Goal: Download file/media

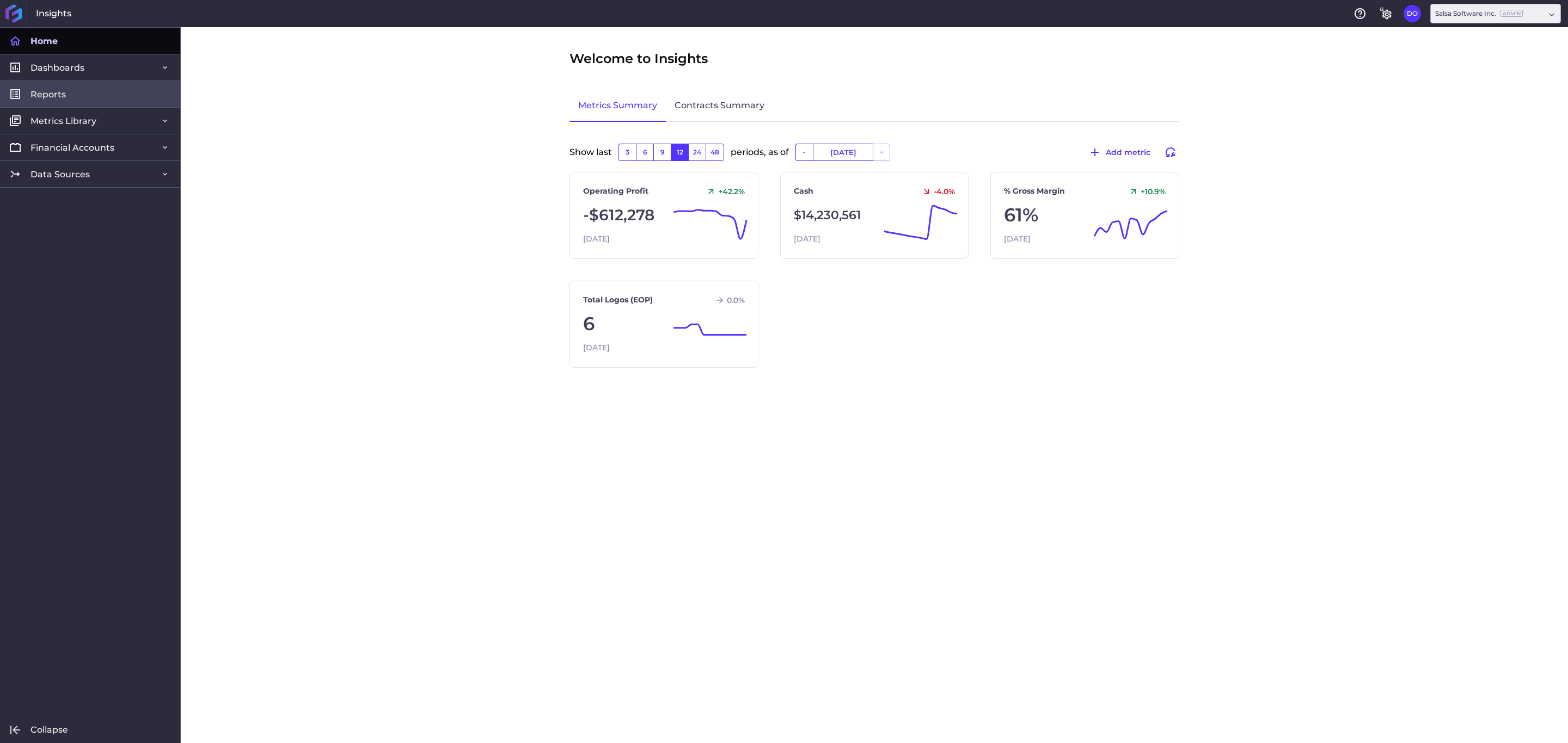
click at [100, 90] on link "Reports" at bounding box center [90, 94] width 180 height 27
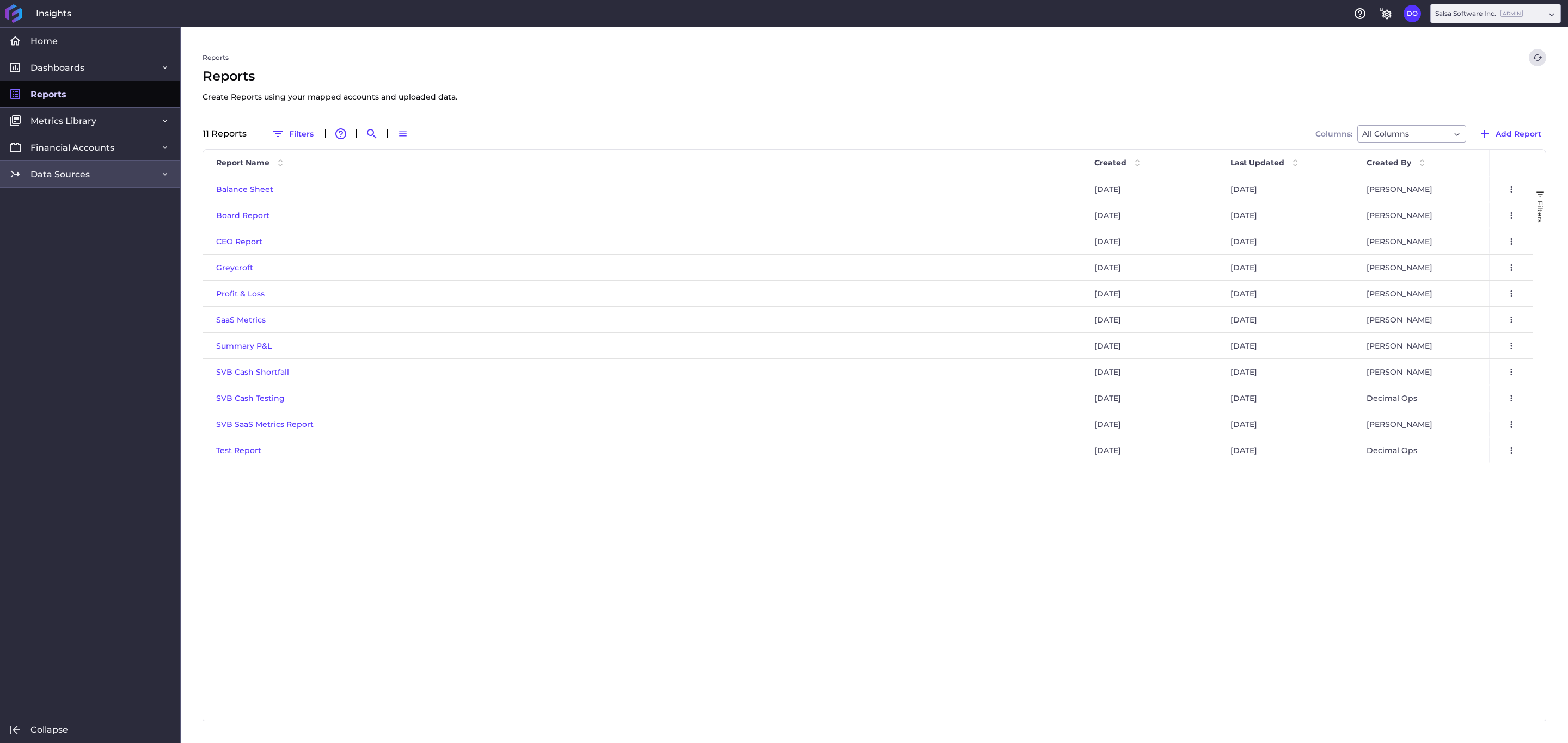
click at [75, 175] on span "Data Sources" at bounding box center [60, 174] width 59 height 12
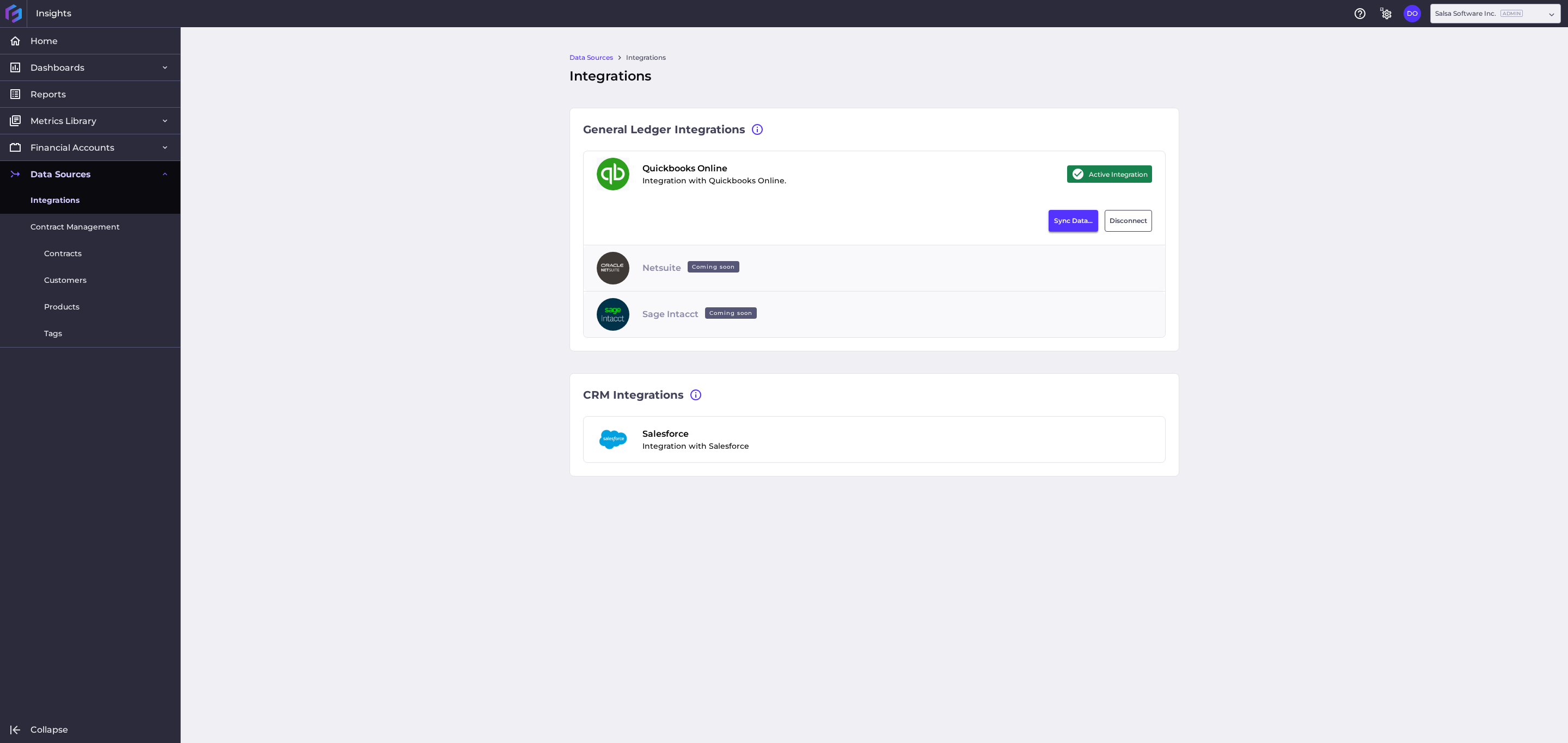
click at [1066, 219] on button "Sync Data..." at bounding box center [1073, 221] width 50 height 21
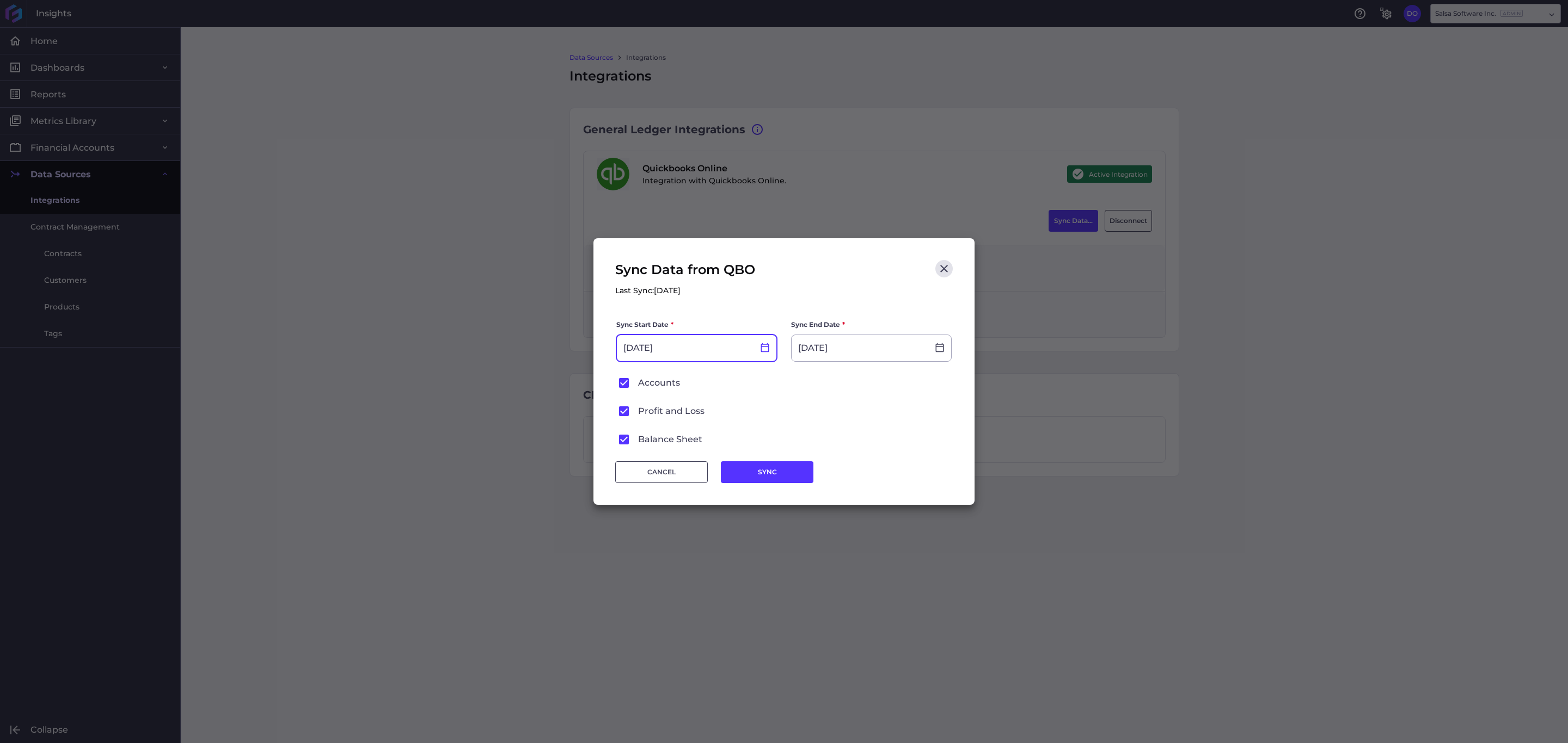
click at [766, 350] on icon at bounding box center [765, 347] width 10 height 10
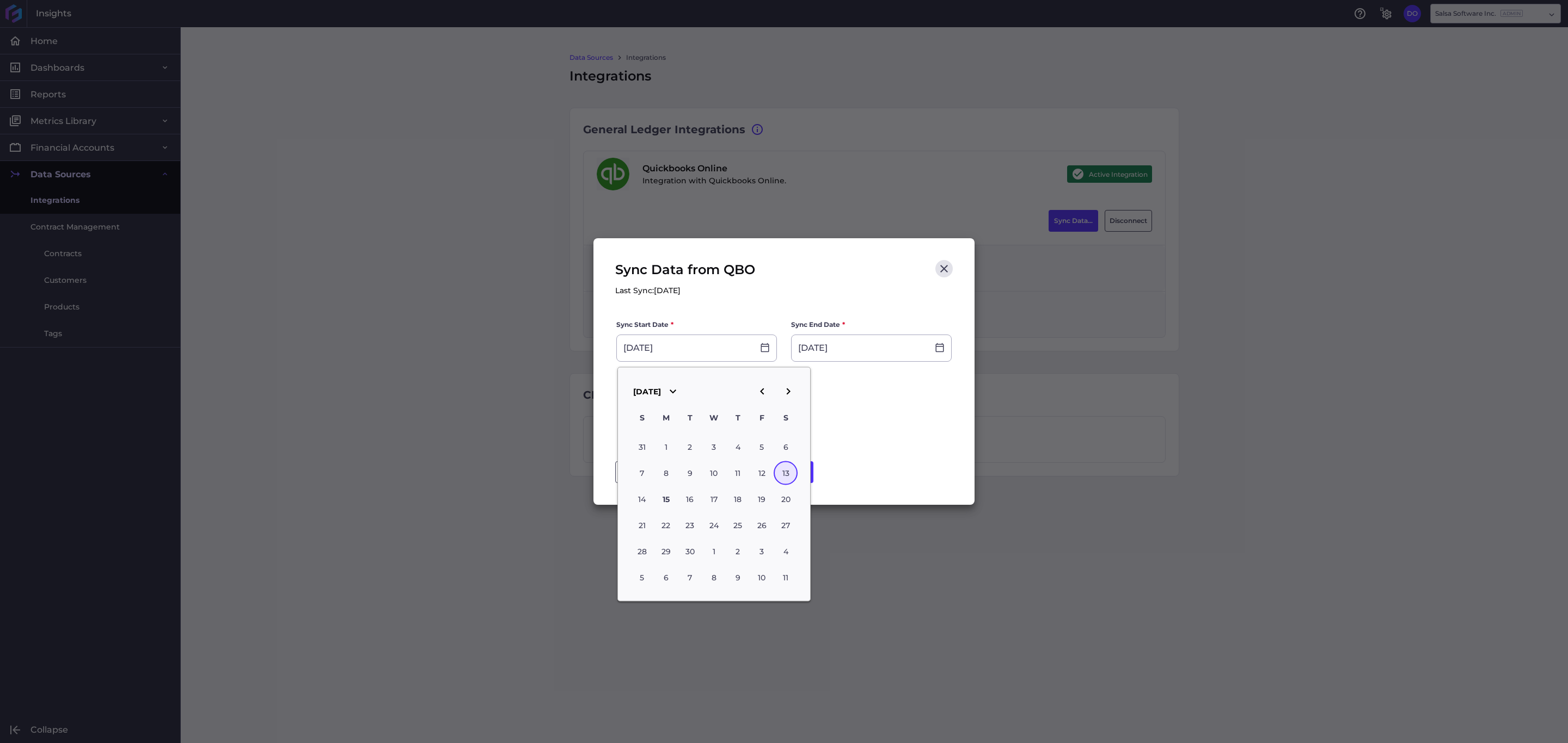
click at [765, 396] on icon "button" at bounding box center [762, 391] width 13 height 13
click at [668, 550] on div "30" at bounding box center [665, 551] width 24 height 24
type input "[DATE]"
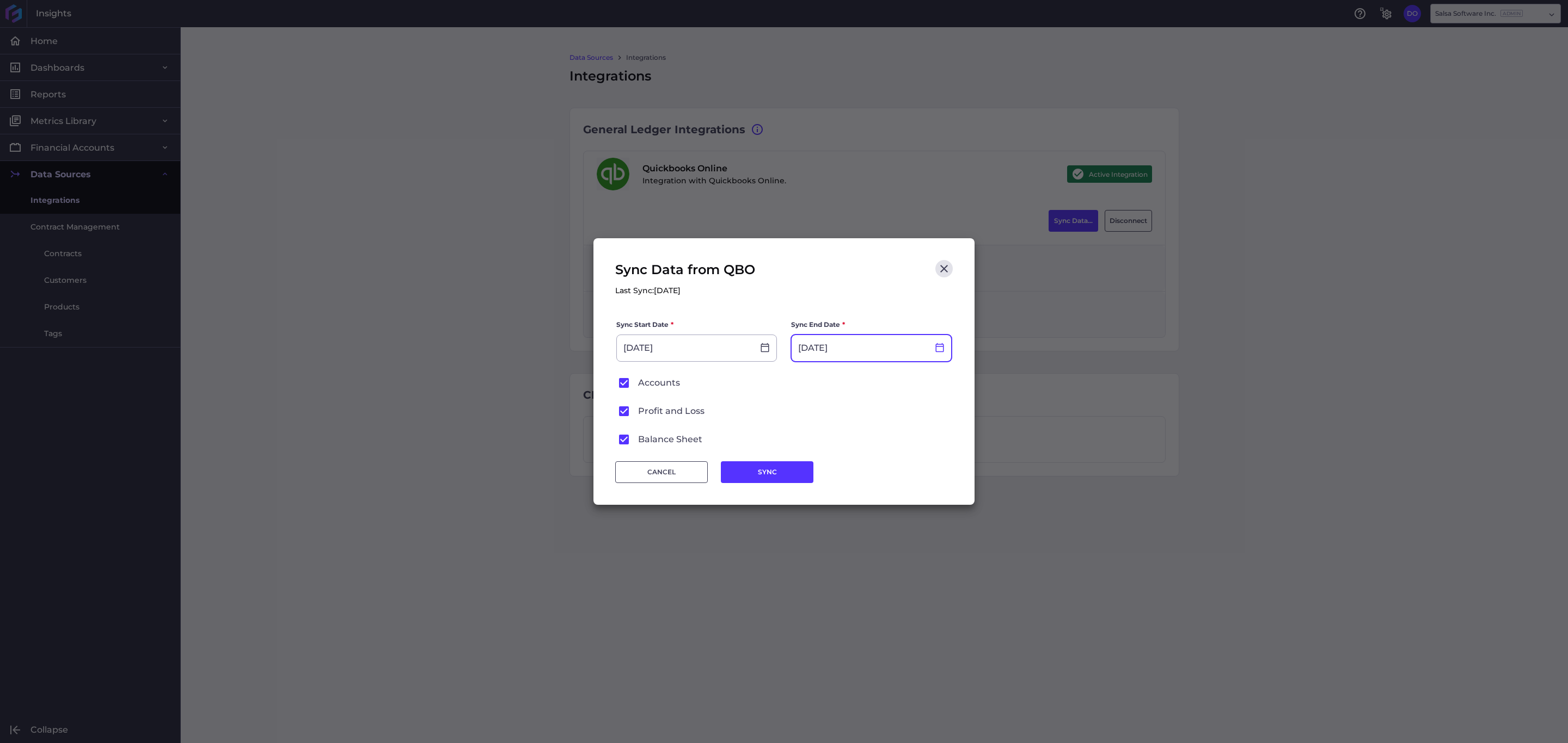
click at [933, 347] on div at bounding box center [940, 348] width 23 height 11
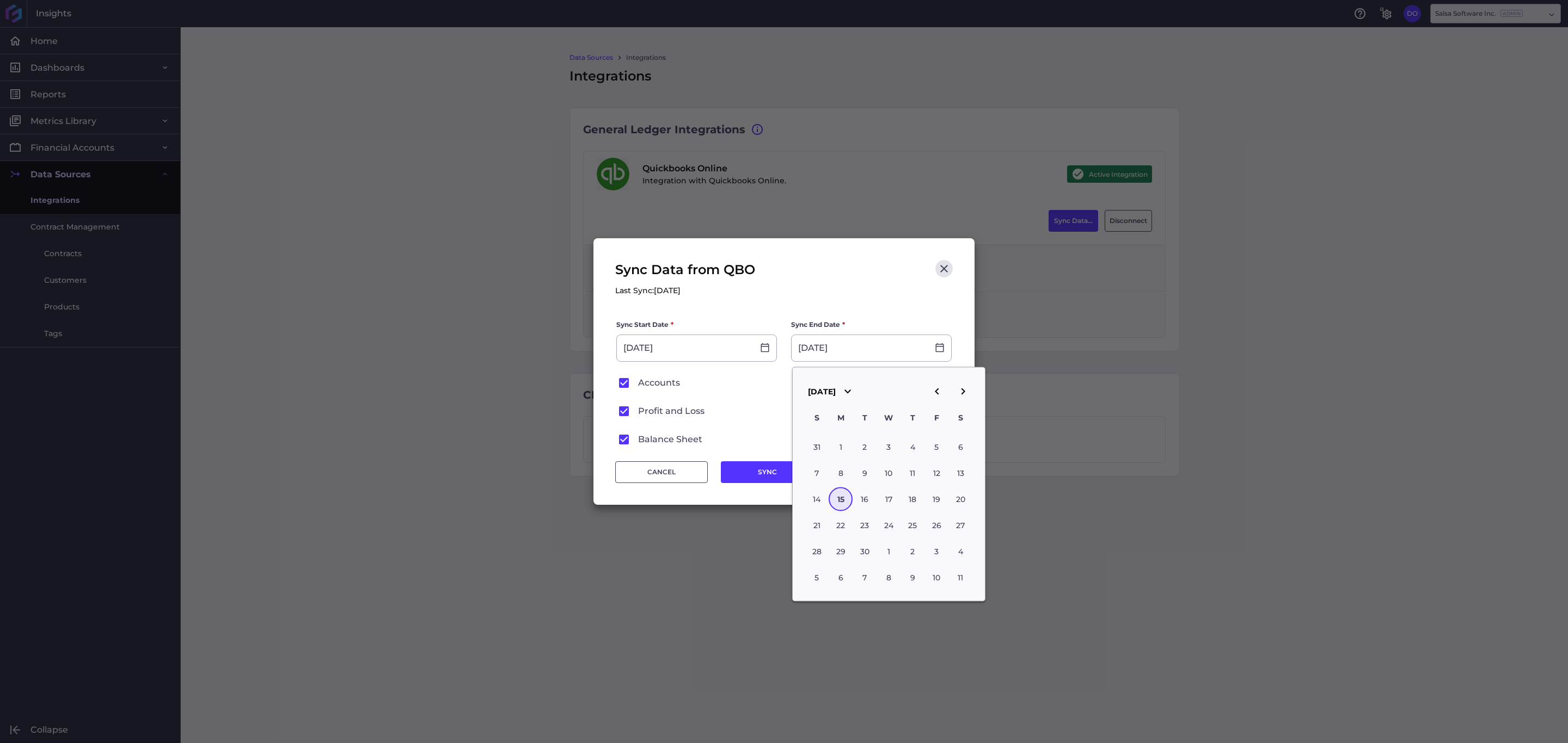
click at [929, 390] on button "button" at bounding box center [937, 392] width 26 height 26
click at [931, 442] on div "1" at bounding box center [936, 447] width 24 height 24
type input "[DATE]"
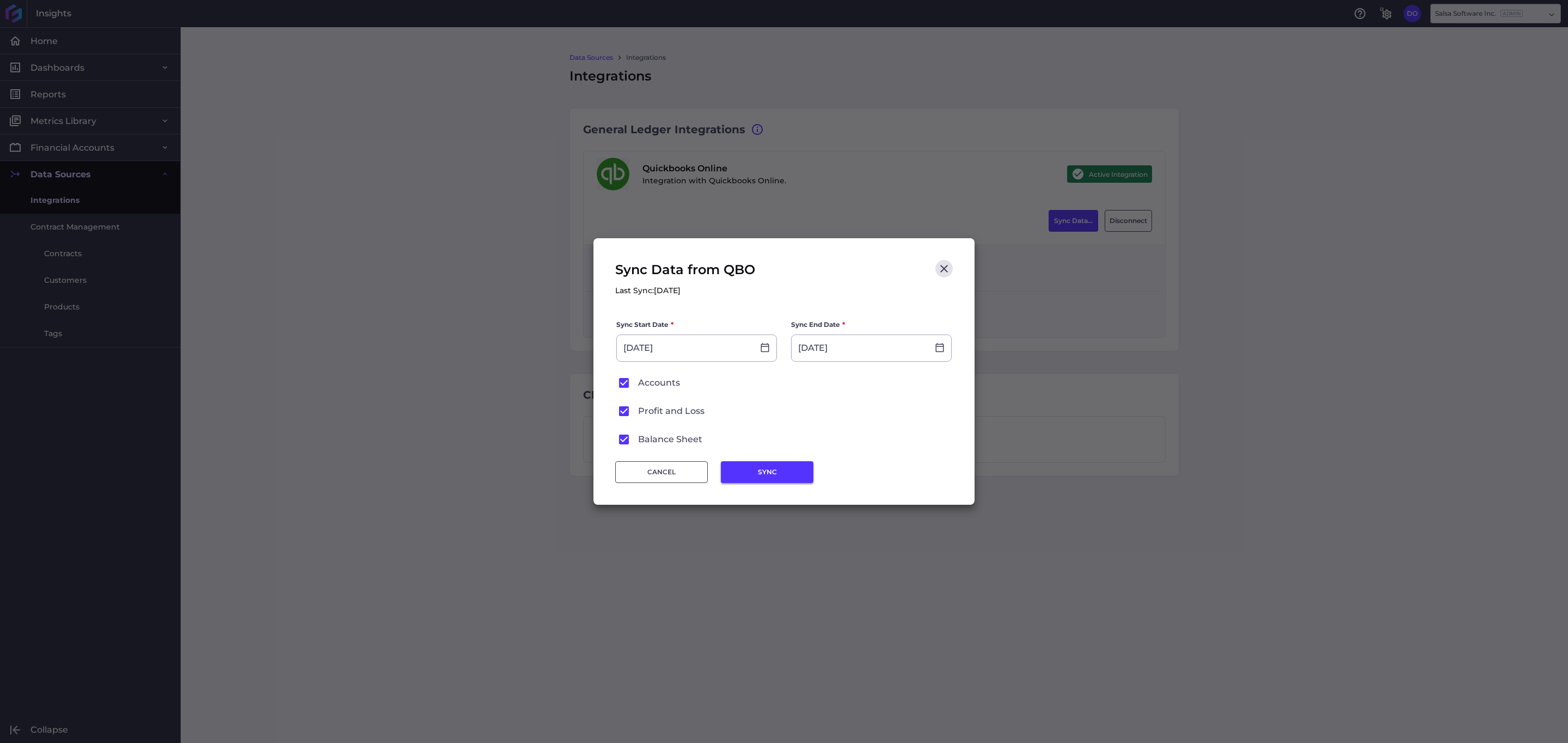
click at [768, 472] on button "SYNC" at bounding box center [766, 472] width 93 height 21
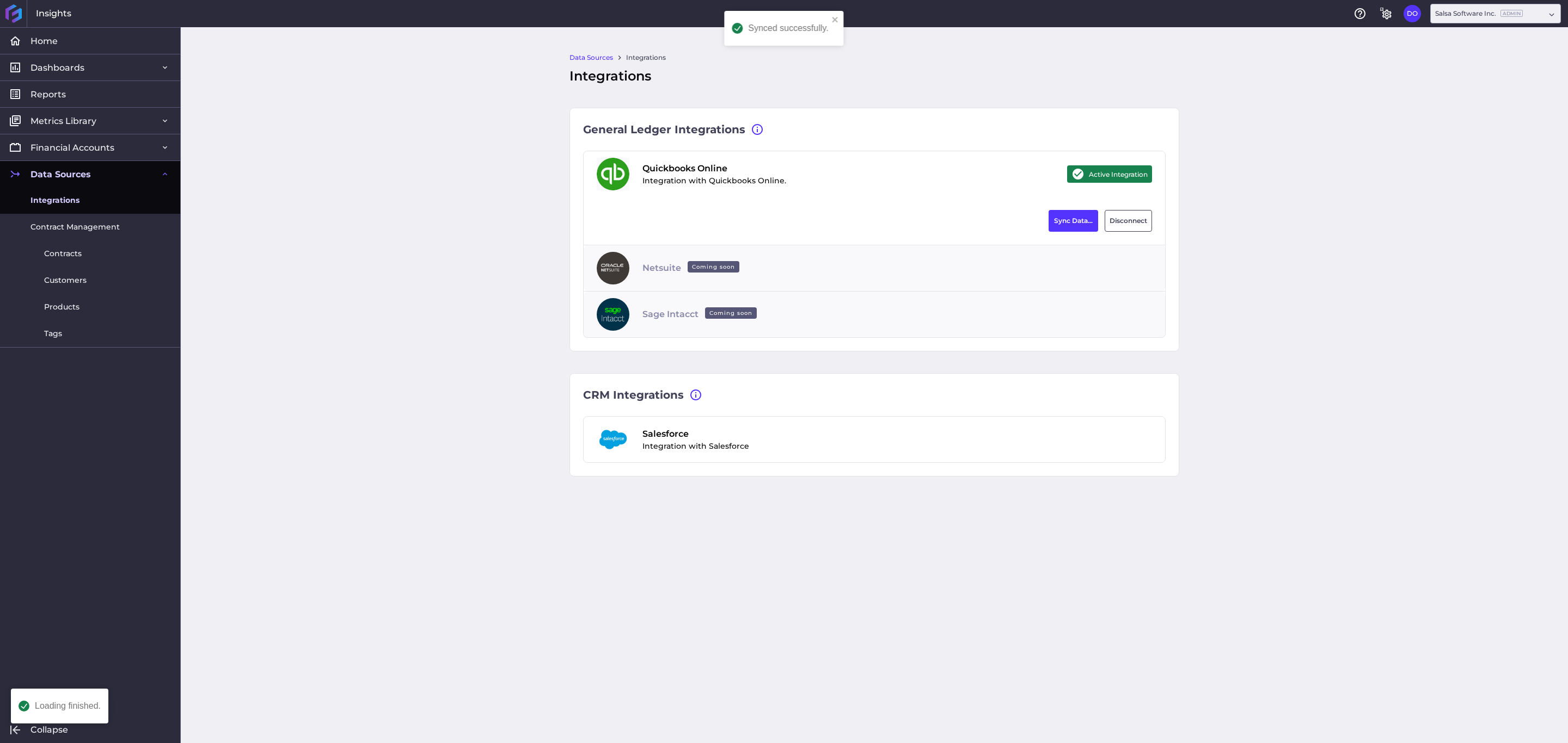
type input "[DATE]"
click at [75, 149] on span "Financial Accounts" at bounding box center [72, 147] width 84 height 12
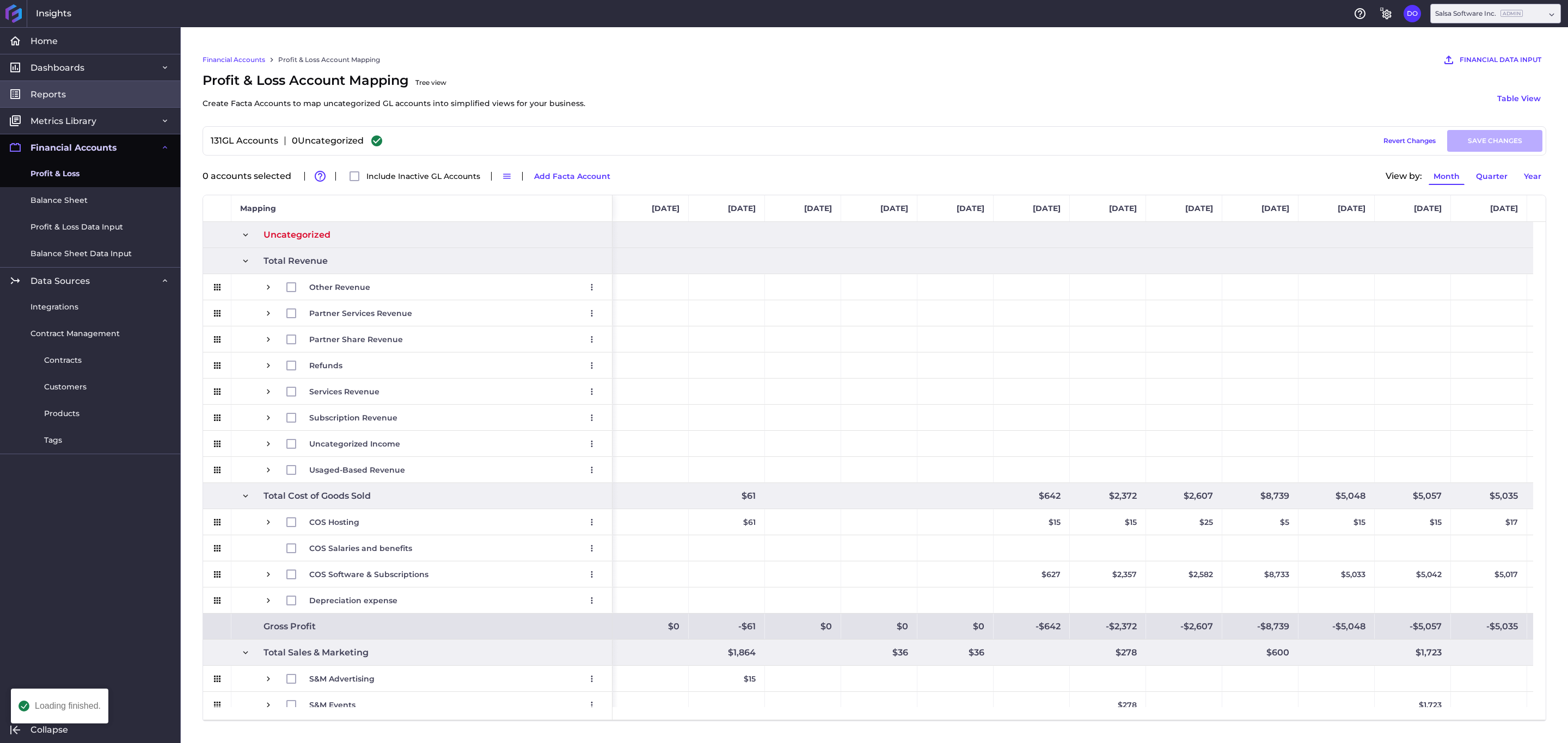
click at [100, 97] on link "Reports" at bounding box center [90, 94] width 180 height 27
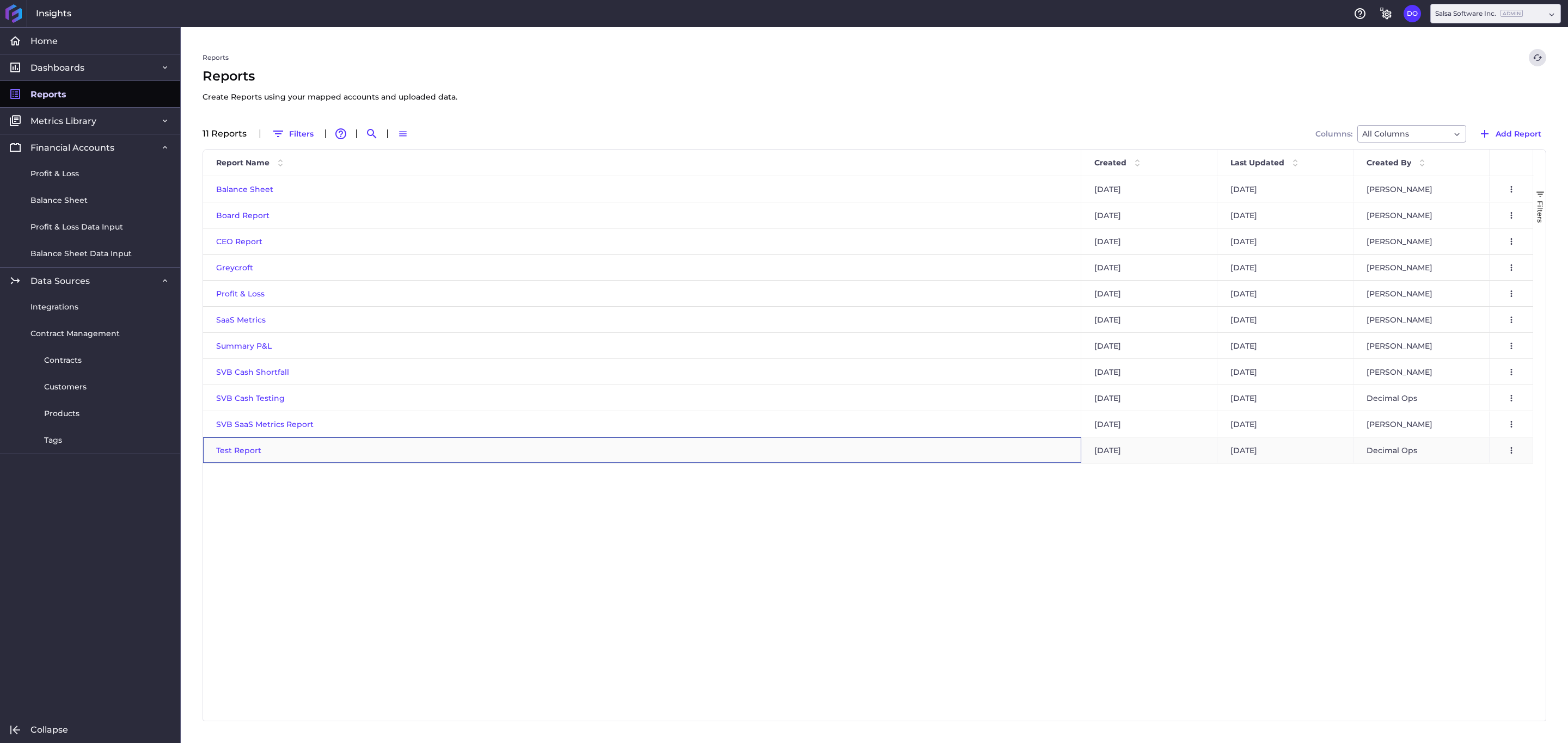
click at [242, 446] on span "Test Report" at bounding box center [239, 450] width 45 height 10
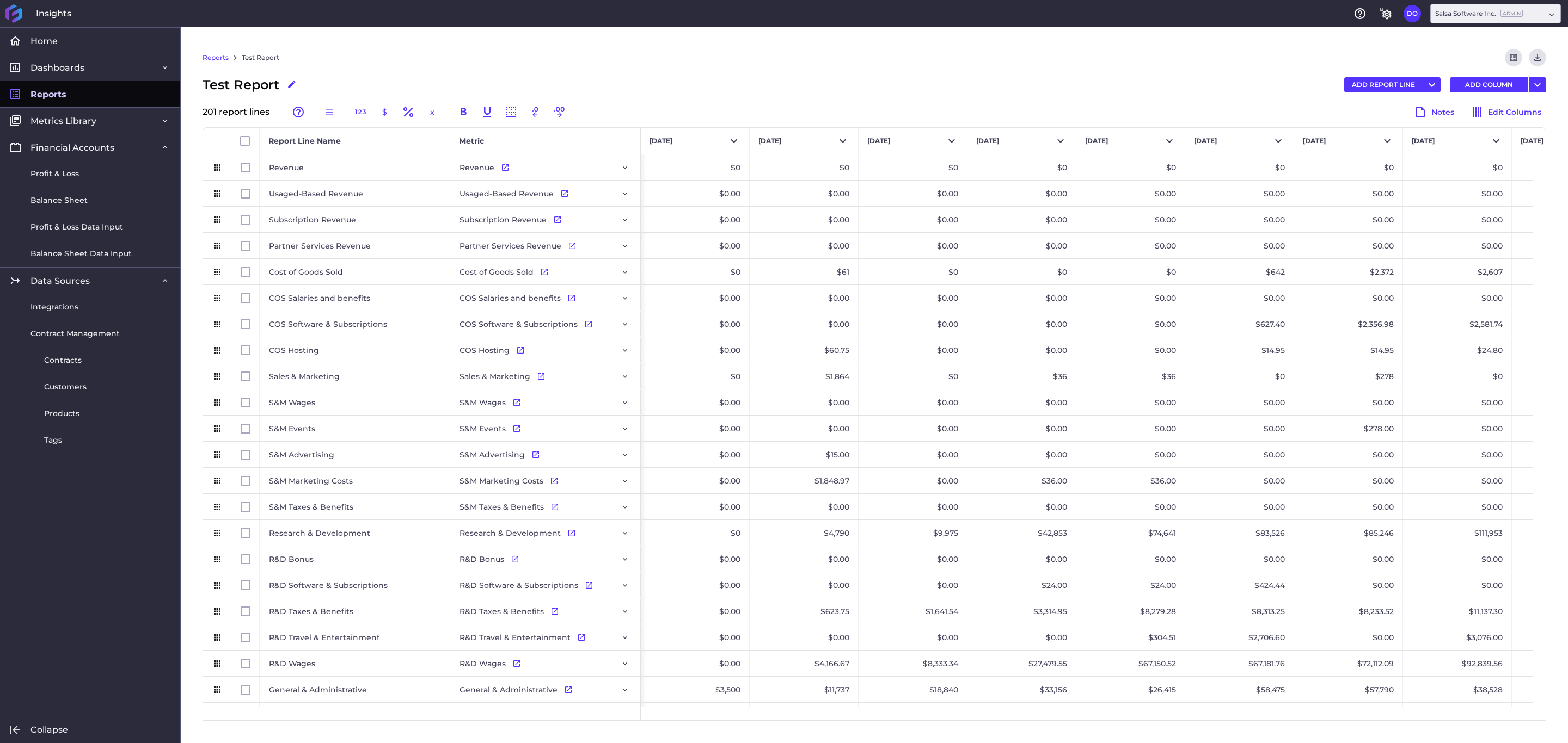
click at [934, 79] on div "Test Report Edit Report Name ADD REPORT LINE Add Report Line Add Multiple Repor…" at bounding box center [874, 85] width 1343 height 20
click at [1538, 59] on icon "Download" at bounding box center [1537, 58] width 10 height 10
